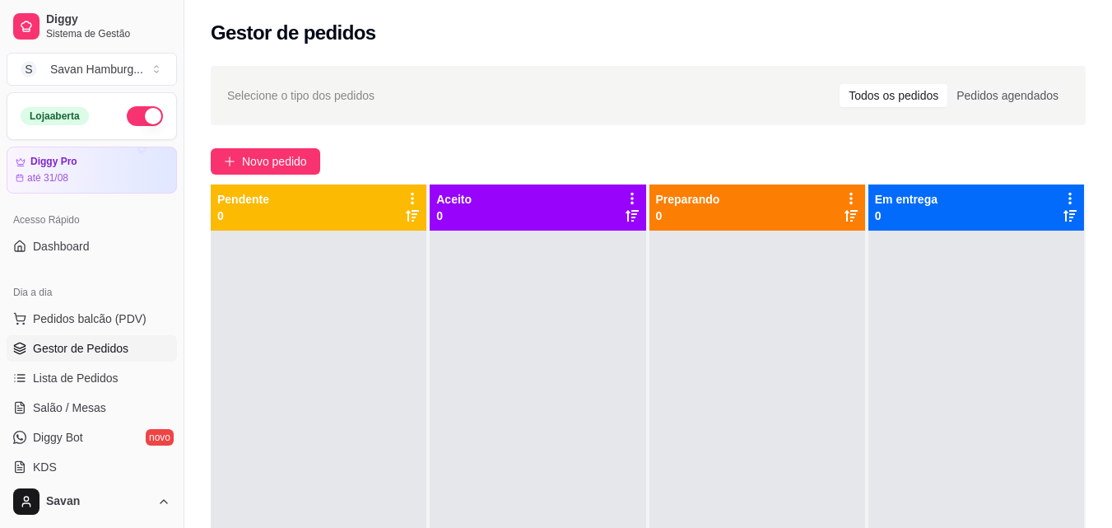
scroll to position [82, 0]
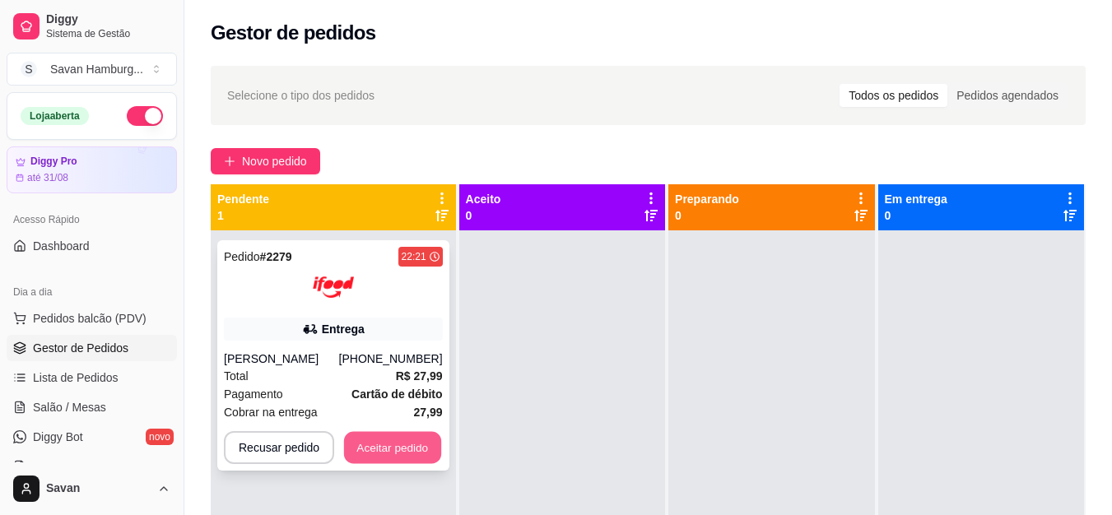
click at [416, 438] on button "Aceitar pedido" at bounding box center [392, 448] width 97 height 32
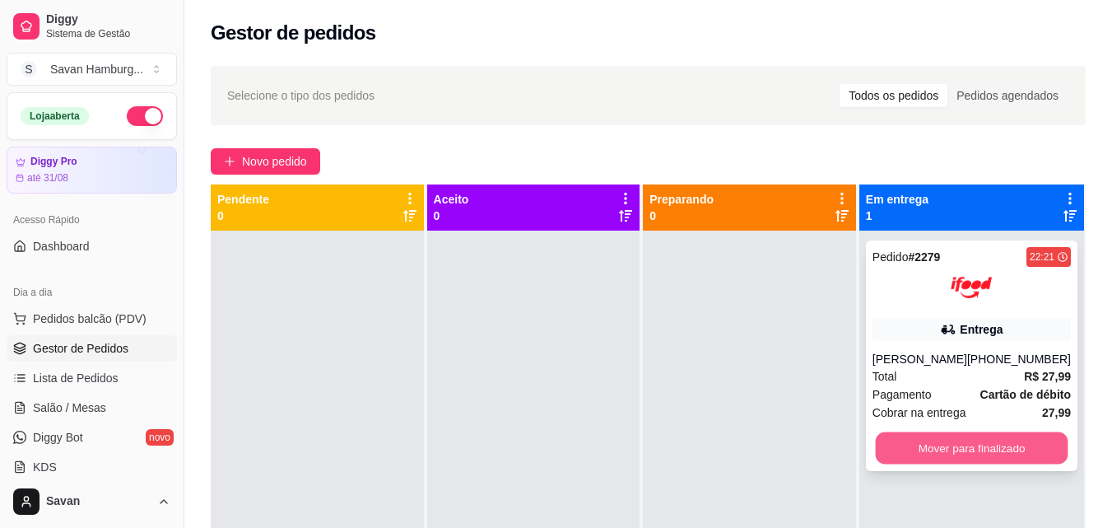
click at [954, 452] on button "Mover para finalizado" at bounding box center [971, 448] width 193 height 32
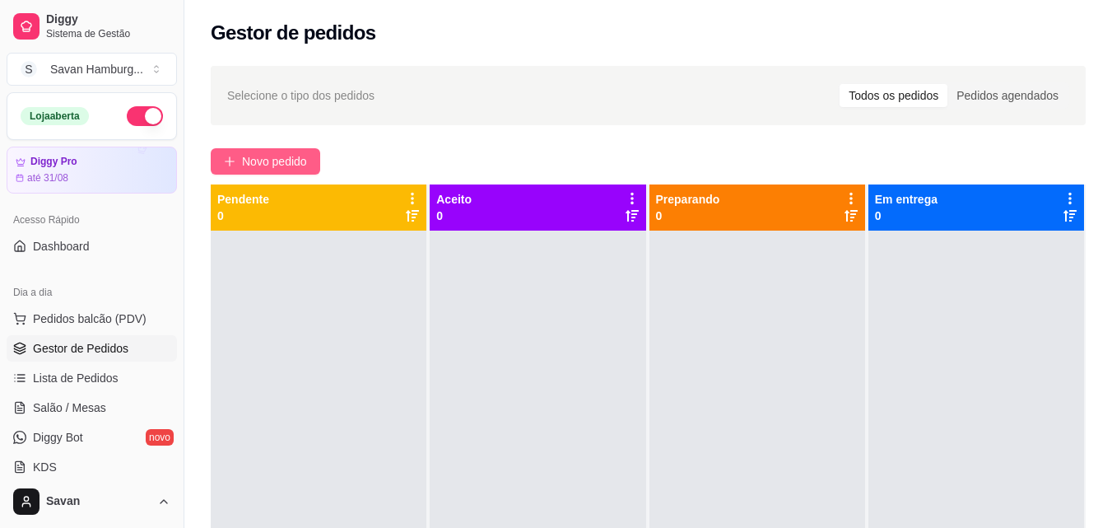
click at [273, 157] on span "Novo pedido" at bounding box center [274, 161] width 65 height 18
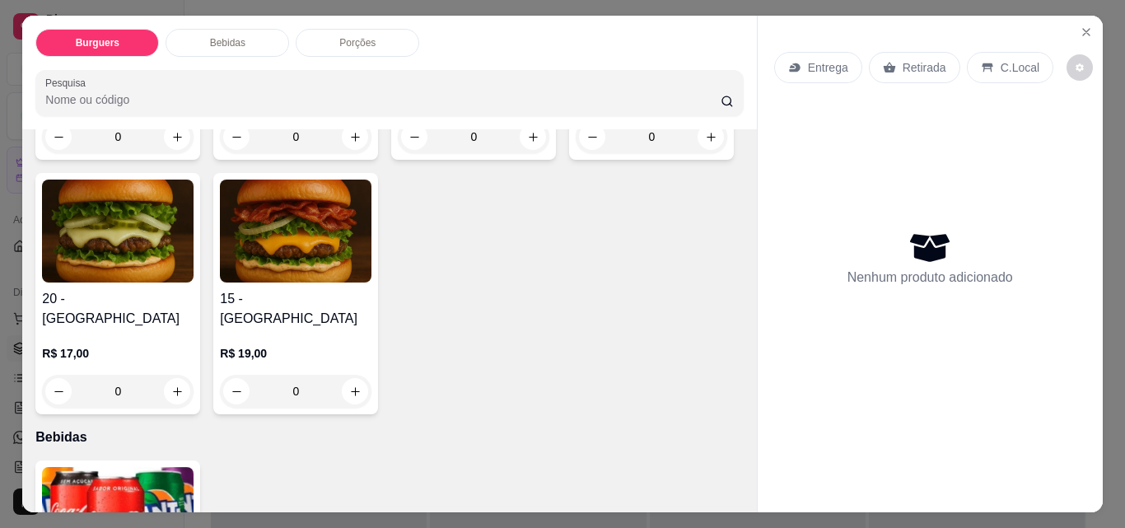
scroll to position [403, 0]
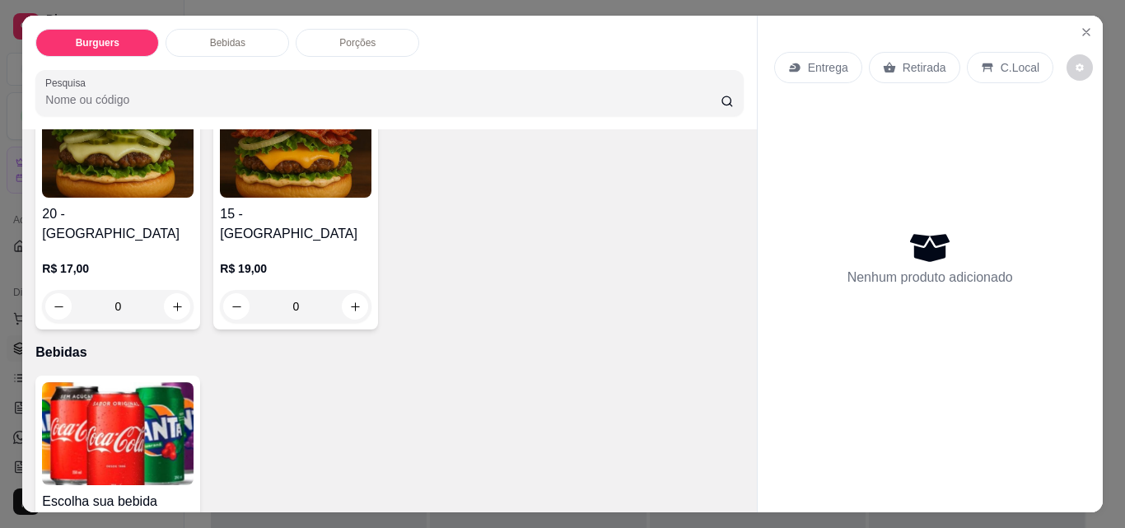
click at [193, 290] on div "0" at bounding box center [118, 306] width 152 height 33
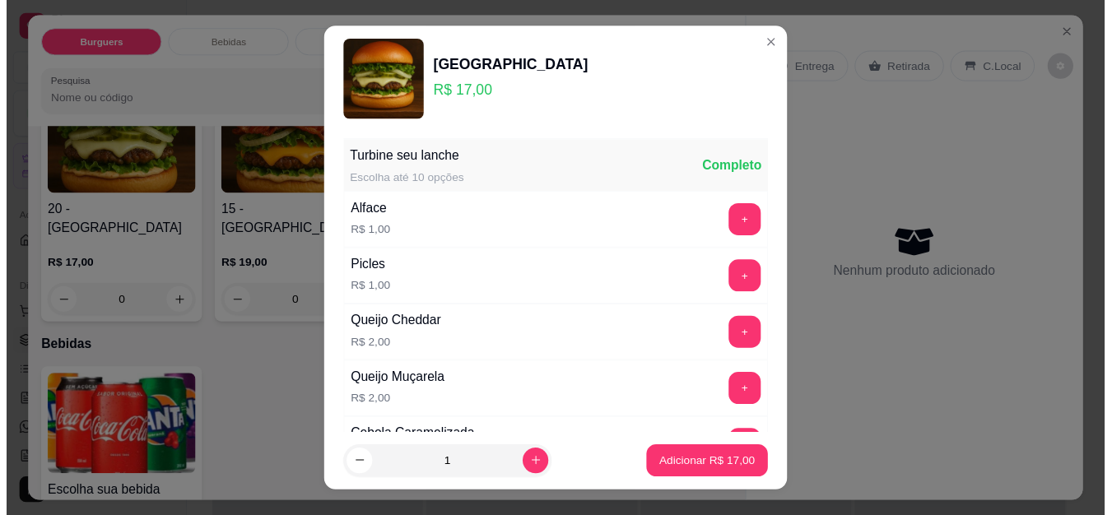
scroll to position [679, 0]
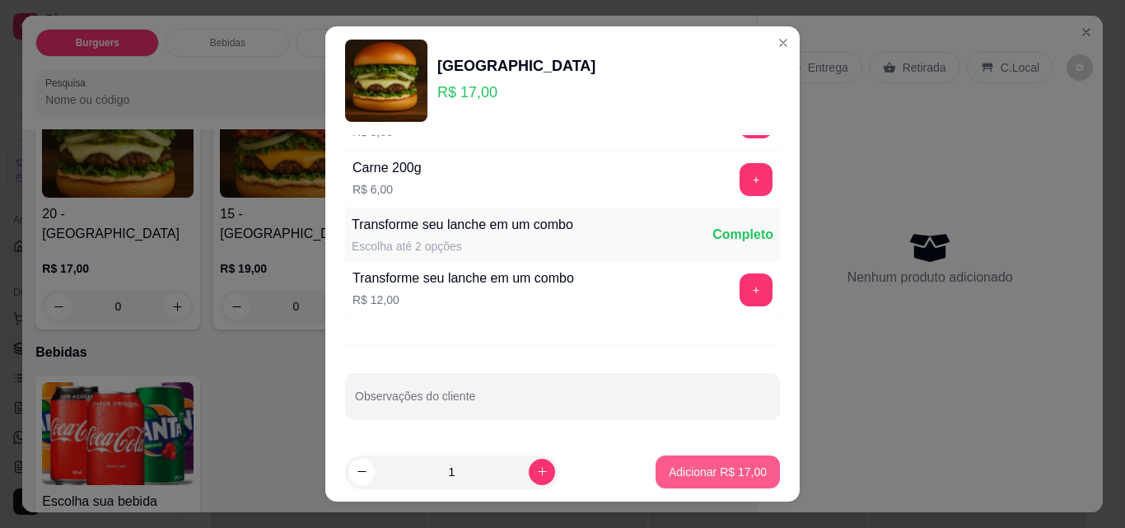
click at [706, 470] on p "Adicionar R$ 17,00" at bounding box center [718, 472] width 98 height 16
type input "1"
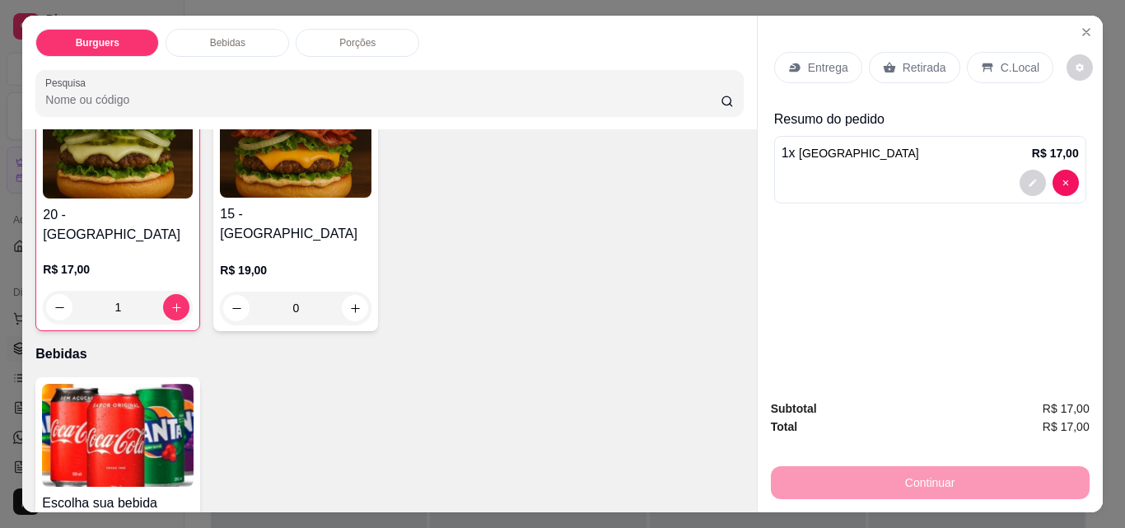
click at [902, 59] on p "Retirada" at bounding box center [924, 67] width 44 height 16
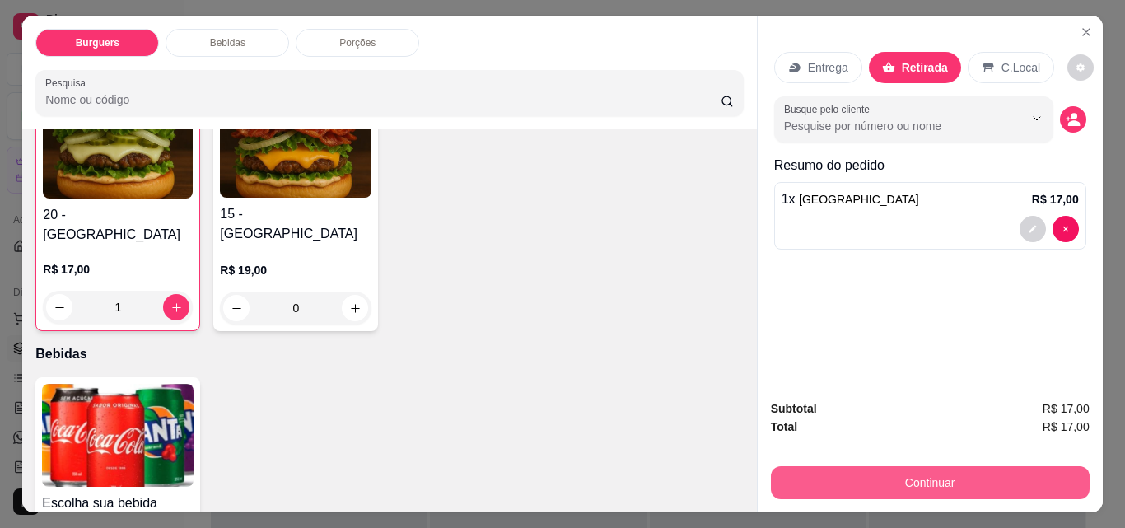
click at [822, 479] on button "Continuar" at bounding box center [930, 482] width 319 height 33
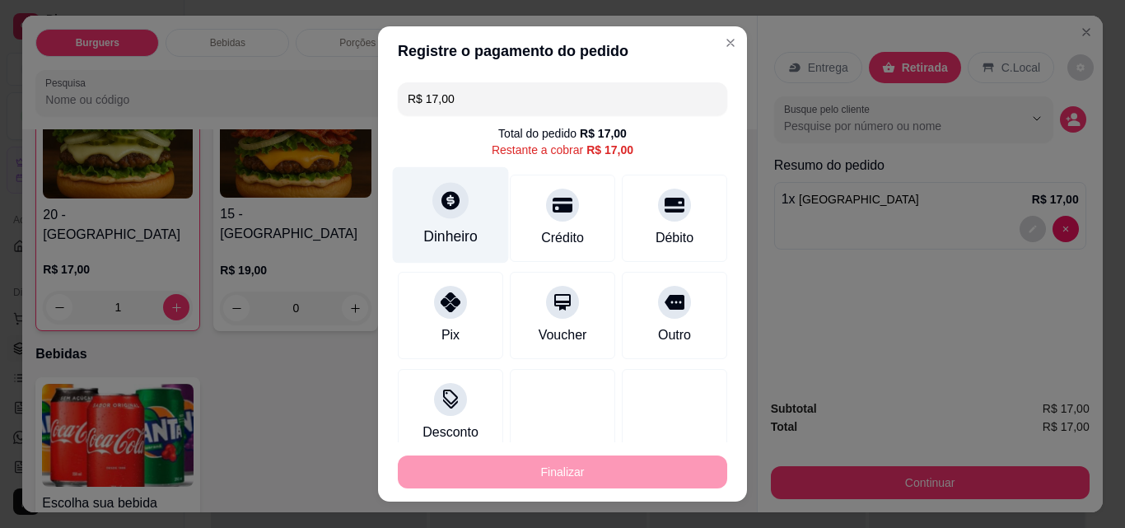
click at [450, 227] on div "Dinheiro" at bounding box center [450, 236] width 54 height 21
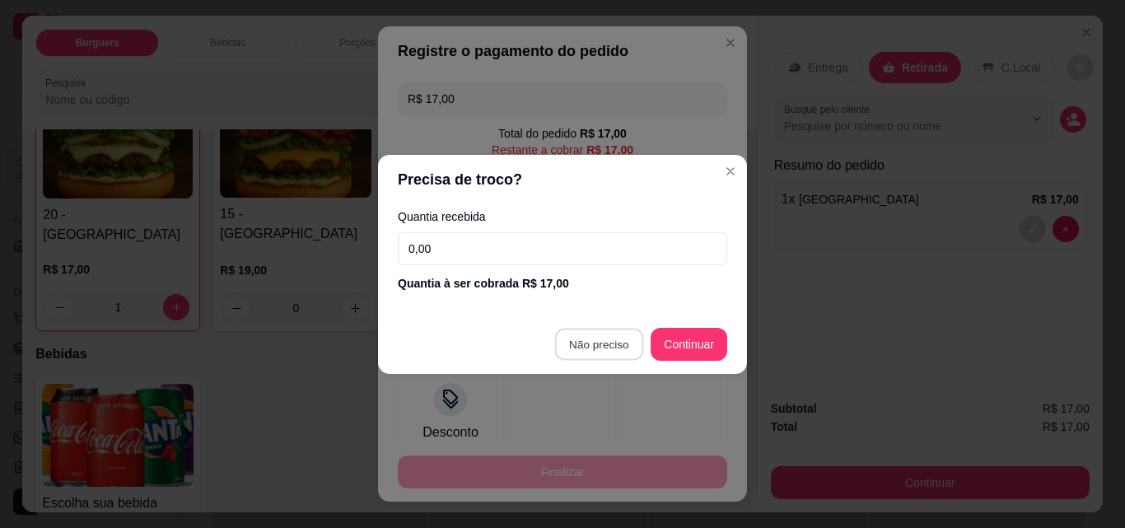
type input "R$ 0,00"
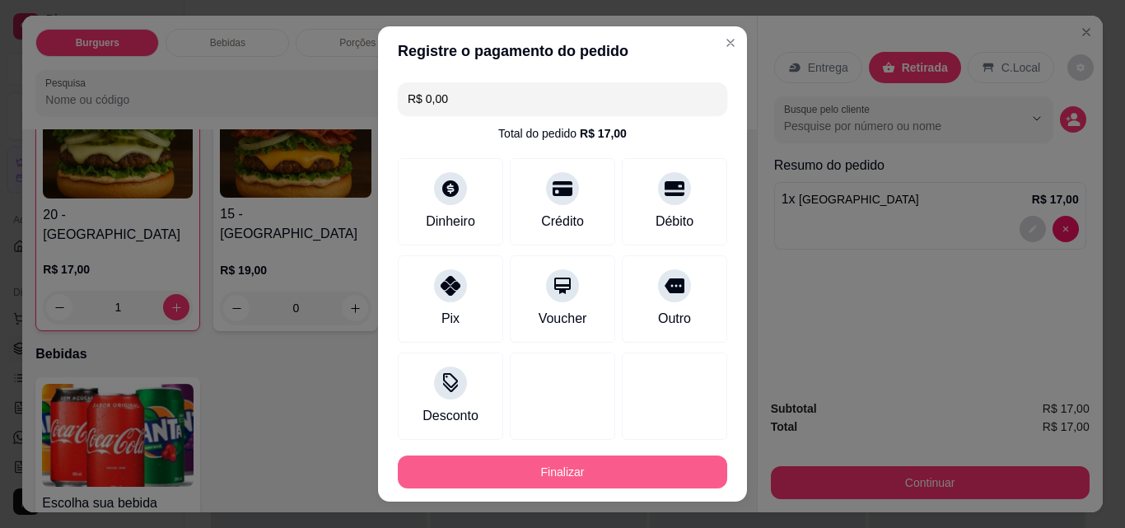
click at [571, 473] on button "Finalizar" at bounding box center [562, 471] width 329 height 33
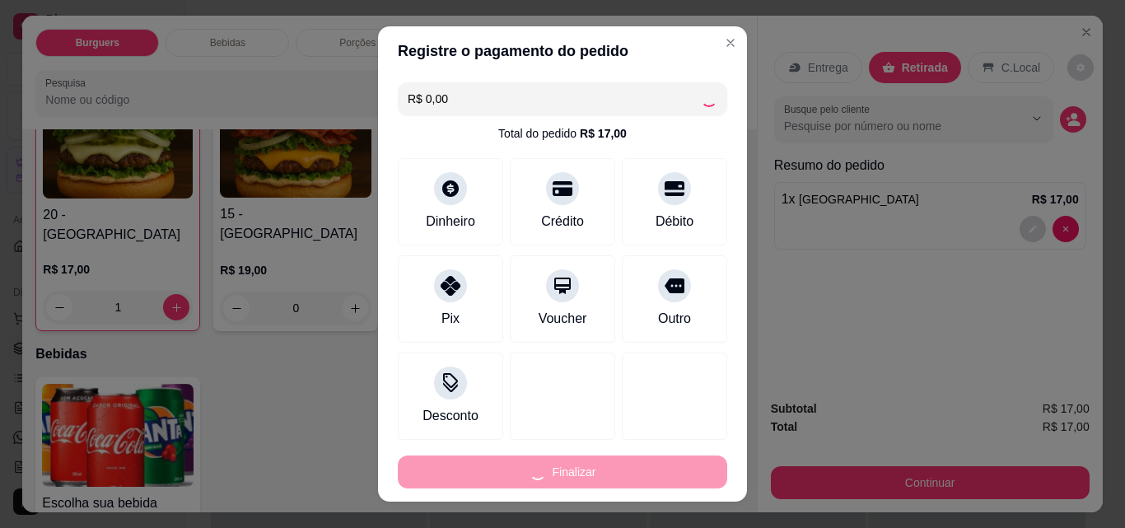
type input "0"
type input "-R$ 17,00"
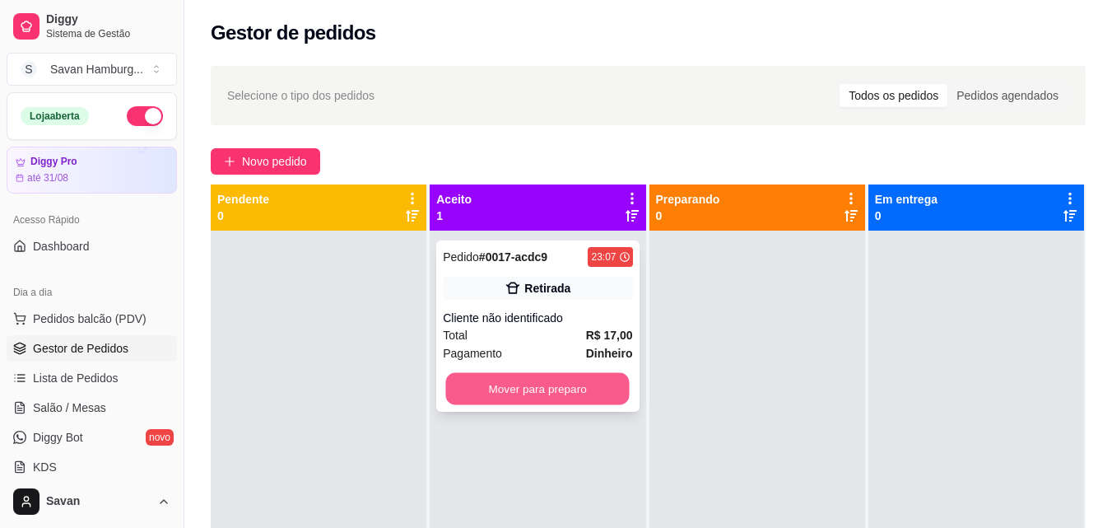
click at [599, 389] on button "Mover para preparo" at bounding box center [538, 389] width 184 height 32
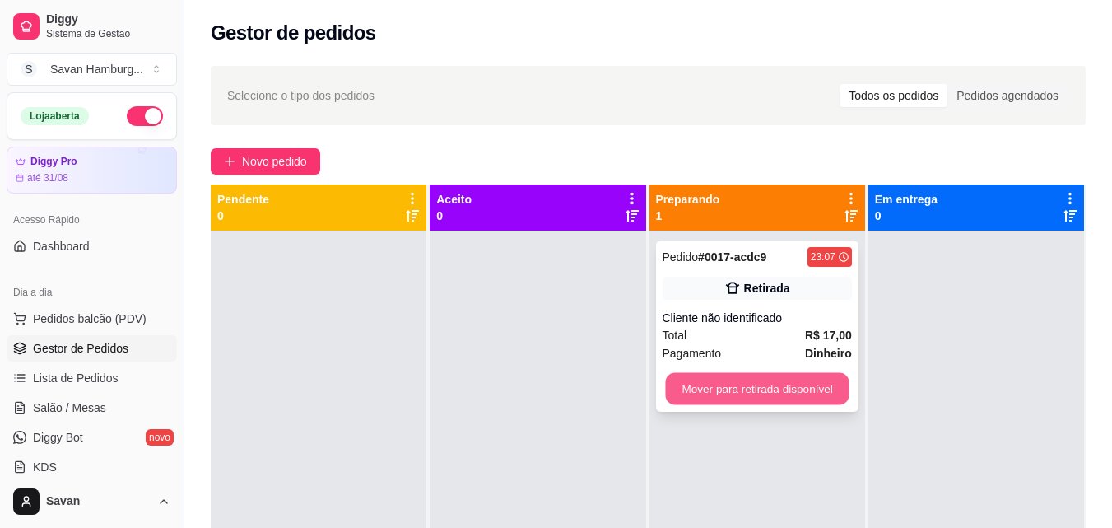
click at [759, 394] on button "Mover para retirada disponível" at bounding box center [757, 389] width 184 height 32
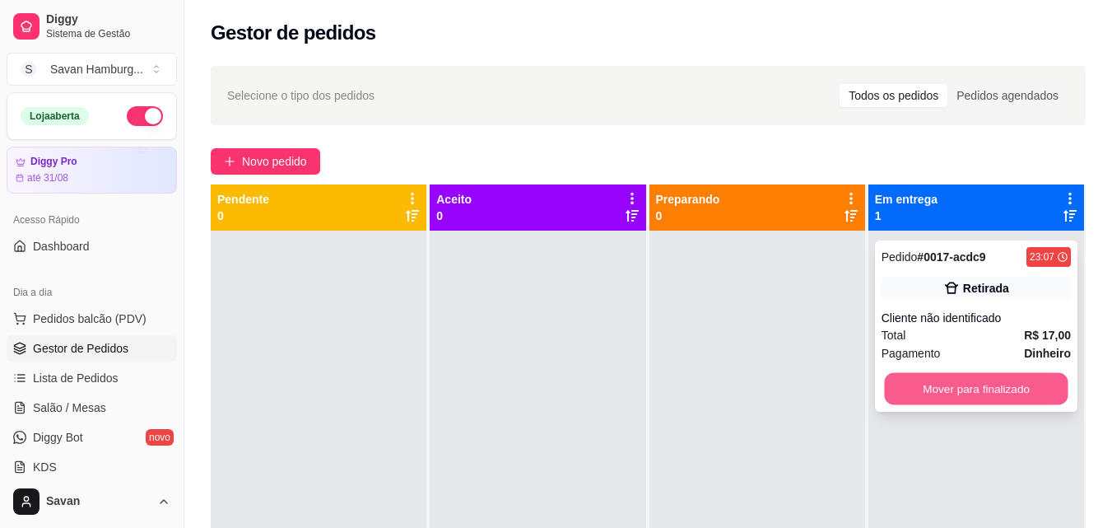
click at [980, 393] on button "Mover para finalizado" at bounding box center [976, 389] width 184 height 32
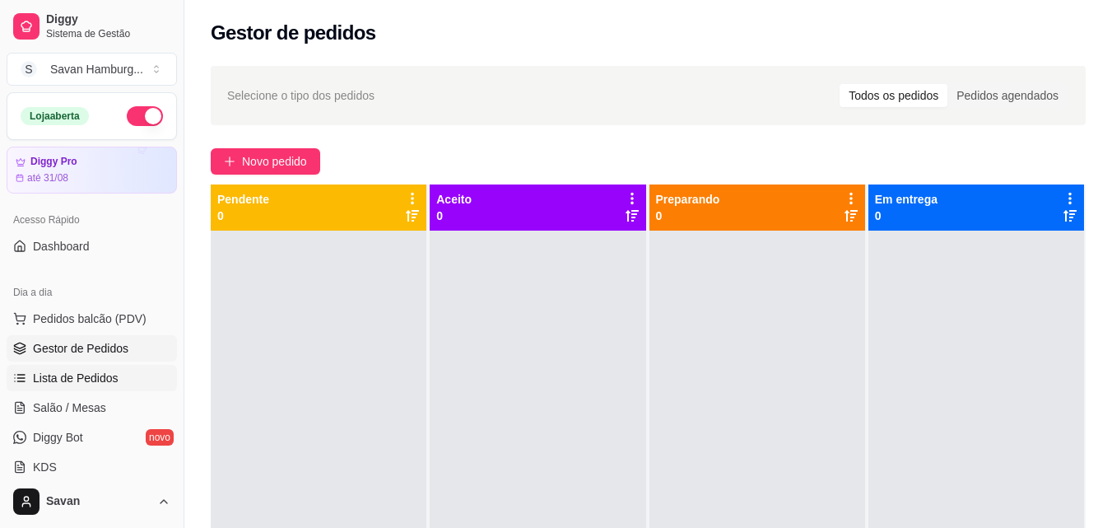
click at [86, 375] on span "Lista de Pedidos" at bounding box center [76, 378] width 86 height 16
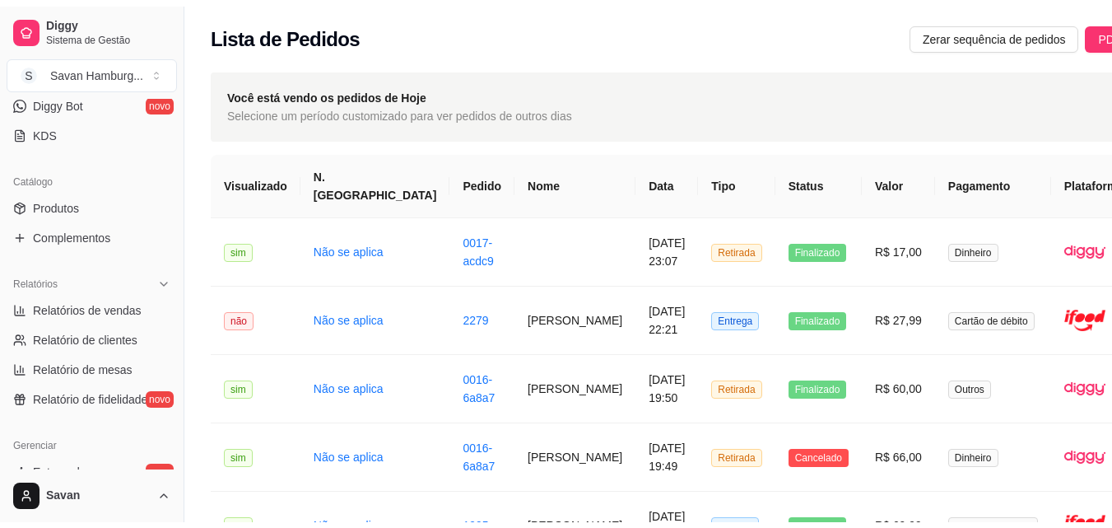
scroll to position [334, 0]
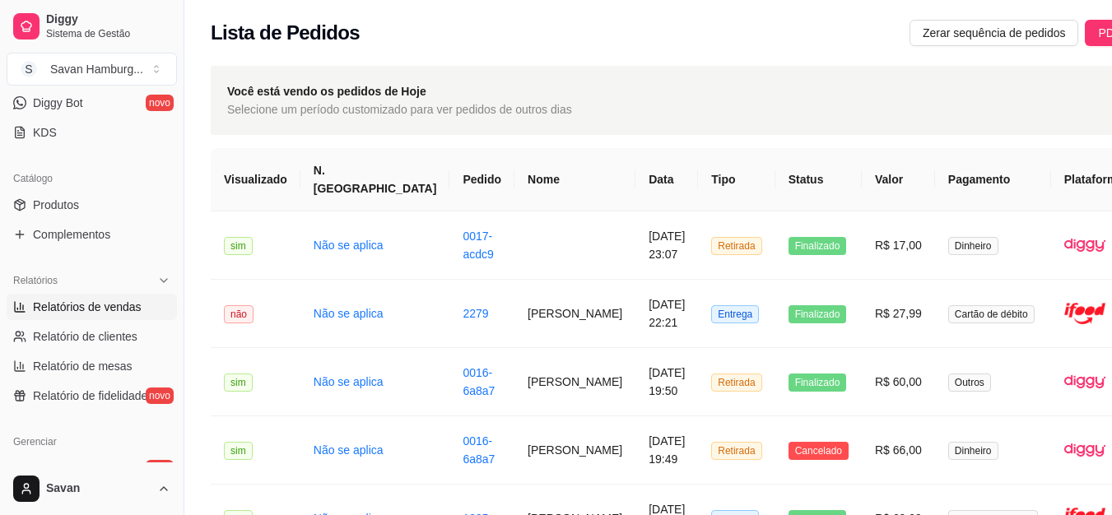
click at [114, 304] on span "Relatórios de vendas" at bounding box center [87, 307] width 109 height 16
select select "ALL"
select select "0"
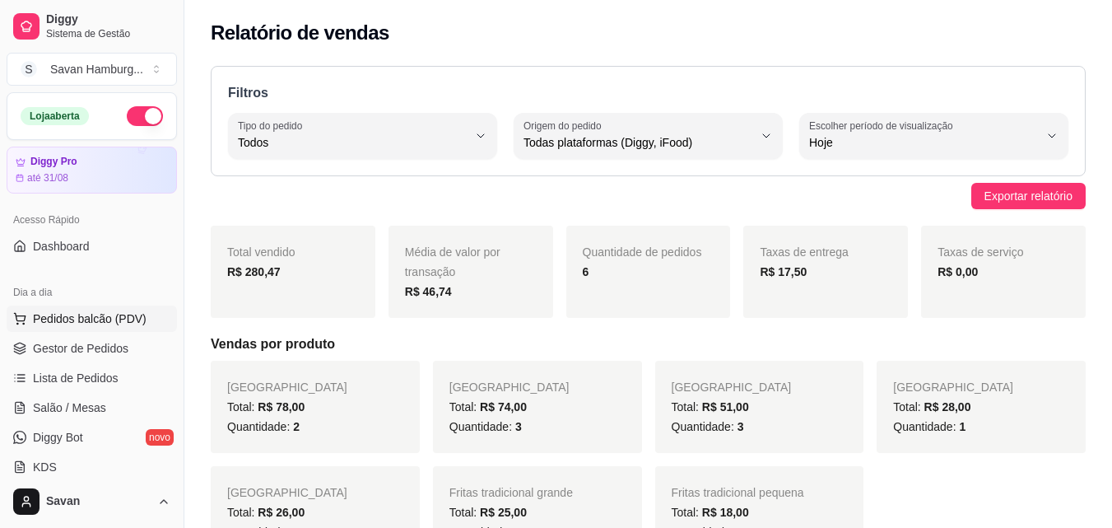
click at [93, 319] on span "Pedidos balcão (PDV)" at bounding box center [90, 318] width 114 height 16
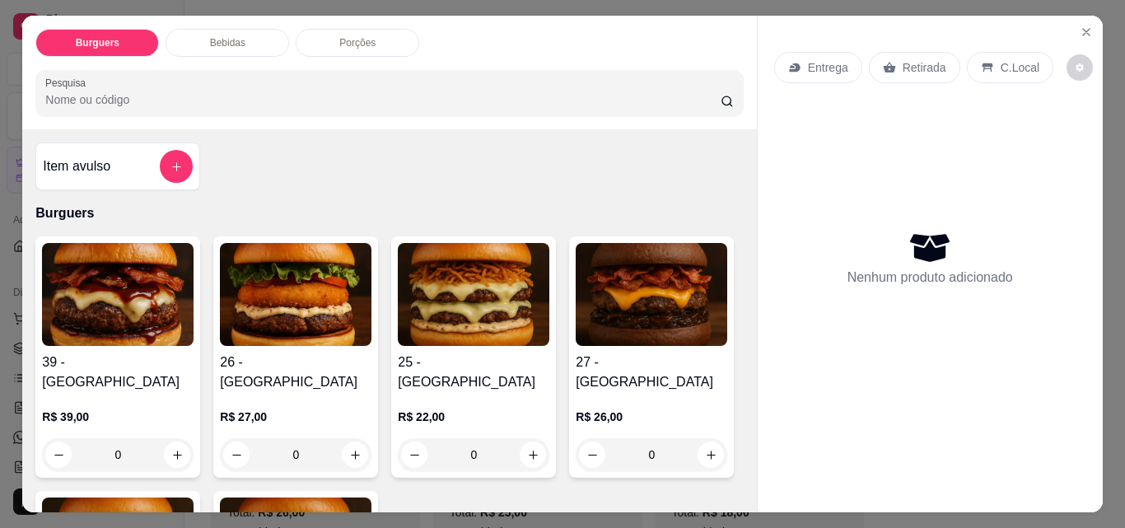
click at [89, 353] on h4 "39 - Estados Unidos" at bounding box center [118, 372] width 152 height 40
click at [1081, 29] on icon "Close" at bounding box center [1085, 32] width 13 height 13
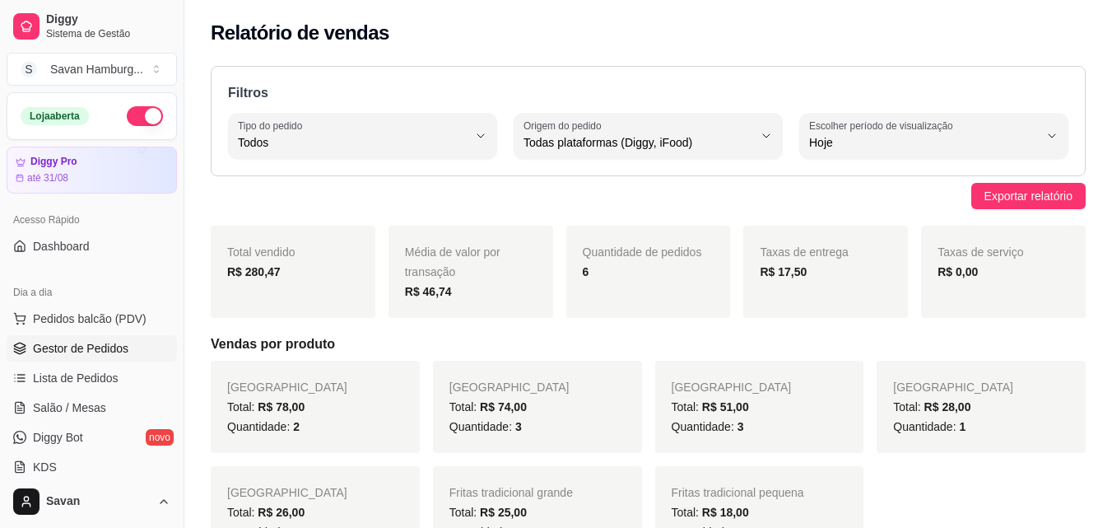
click at [100, 352] on span "Gestor de Pedidos" at bounding box center [81, 348] width 96 height 16
